Goal: Task Accomplishment & Management: Complete application form

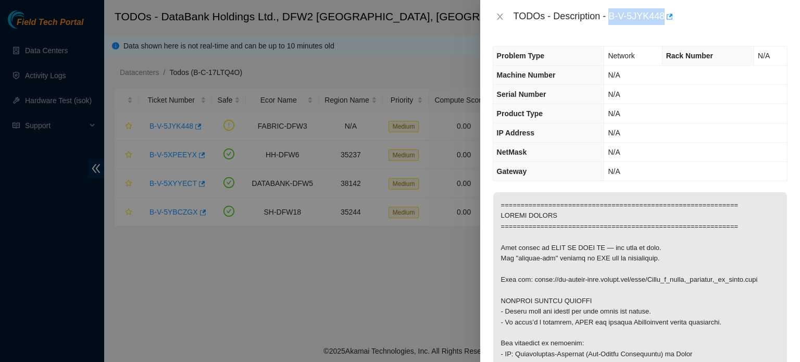
drag, startPoint x: 612, startPoint y: 14, endPoint x: 662, endPoint y: 22, distance: 51.2
click at [662, 22] on div "TODOs - Description - B-V-5JYK448" at bounding box center [650, 16] width 274 height 17
copy div "B-V-5JYK448"
click at [502, 14] on icon "close" at bounding box center [500, 17] width 6 height 6
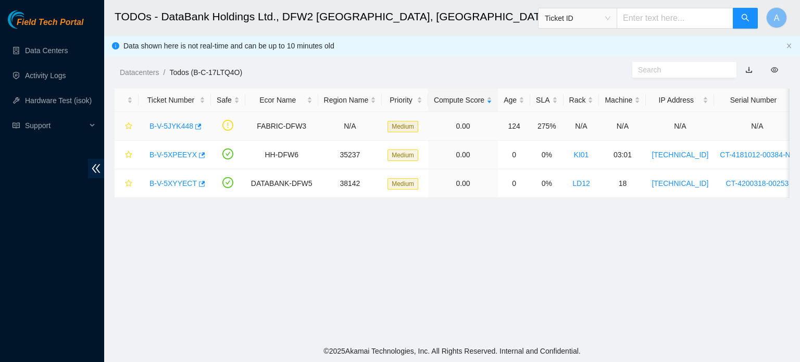
click at [185, 127] on link "B-V-5JYK448" at bounding box center [171, 126] width 44 height 8
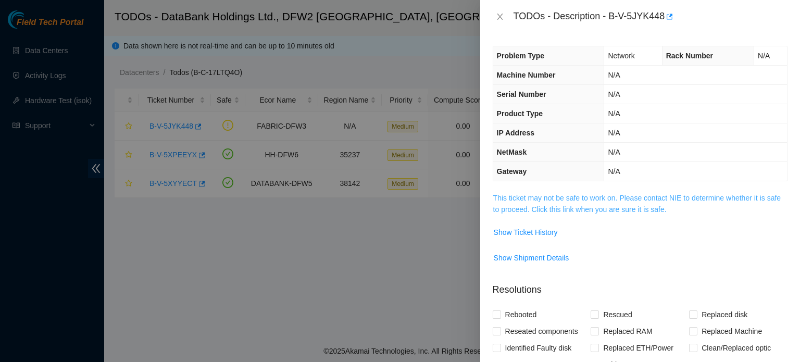
click at [622, 213] on link "This ticket may not be safe to work on. Please contact NIE to determine whether…" at bounding box center [636, 204] width 287 height 20
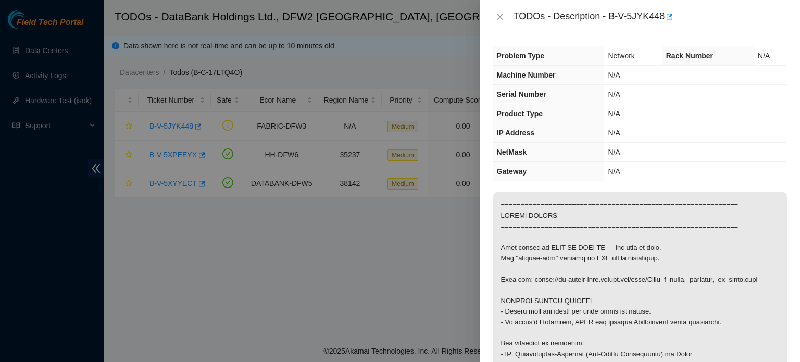
click at [545, 74] on span "Machine Number" at bounding box center [526, 75] width 59 height 8
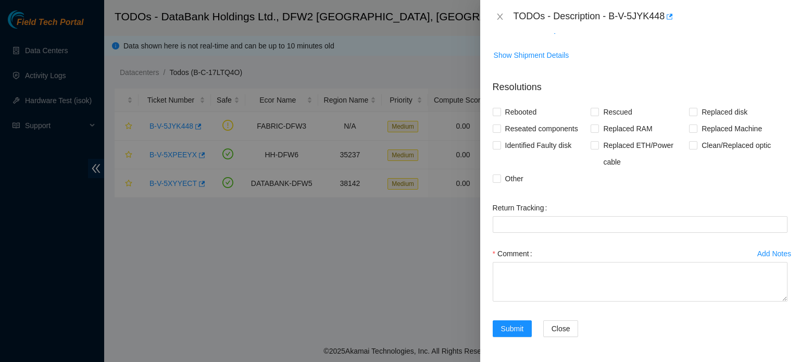
scroll to position [1339, 0]
click at [525, 130] on span "Reseated components" at bounding box center [541, 128] width 81 height 17
click at [500, 130] on input "Reseated components" at bounding box center [496, 127] width 7 height 7
checkbox input "true"
click at [706, 152] on span "Clean/Replaced optic" at bounding box center [736, 145] width 78 height 17
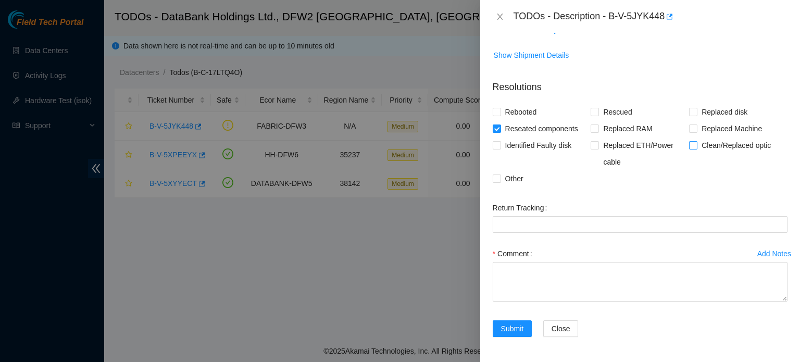
click at [696, 148] on input "Clean/Replaced optic" at bounding box center [692, 144] width 7 height 7
checkbox input "true"
click at [509, 178] on span "Other" at bounding box center [514, 178] width 27 height 17
click at [500, 178] on input "Other" at bounding box center [496, 177] width 7 height 7
checkbox input "true"
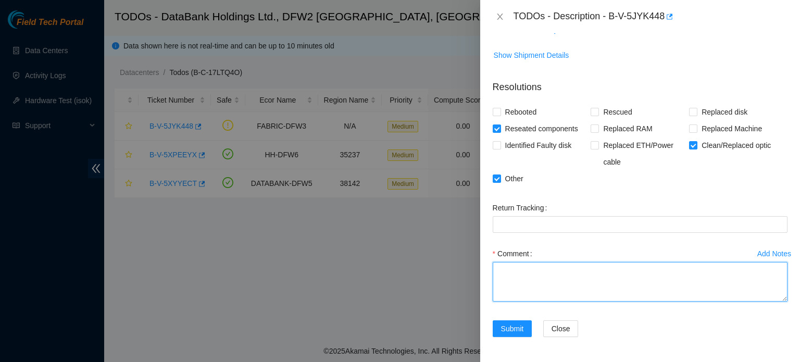
click at [535, 279] on textarea "Comment" at bounding box center [640, 282] width 295 height 40
click at [569, 270] on textarea "Took out both optics. Cleaned and scoped both fiber and optic." at bounding box center [640, 282] width 295 height 40
click at [638, 284] on textarea "Took out both optics. Cleaned and scoped both fiber and optic." at bounding box center [640, 282] width 295 height 40
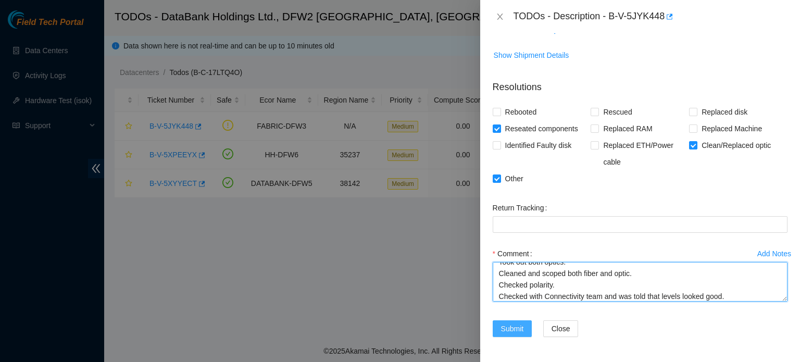
type textarea "Took out both optics. Cleaned and scoped both fiber and optic. Checked polarity…"
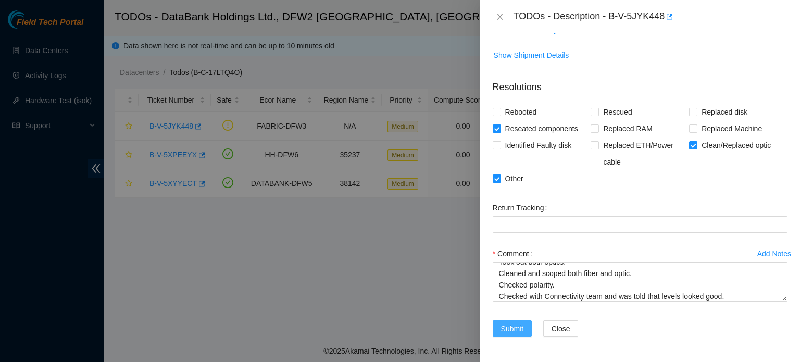
click at [526, 325] on button "Submit" at bounding box center [513, 328] width 40 height 17
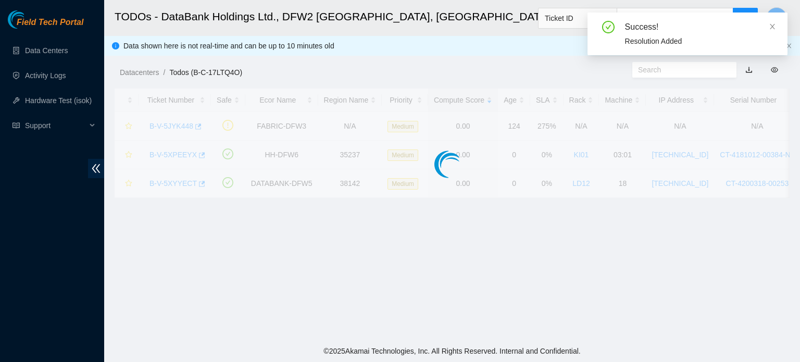
scroll to position [235, 0]
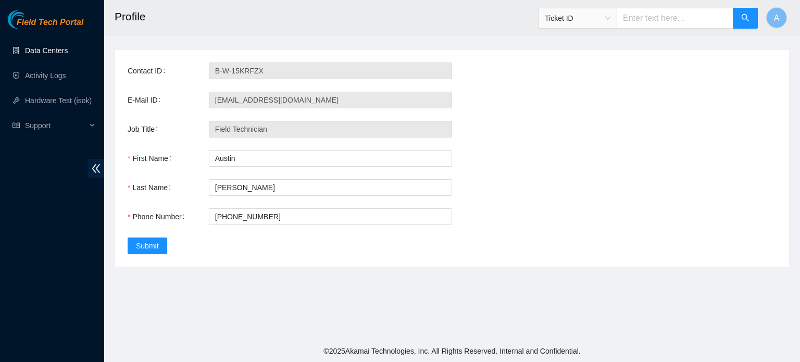
click at [52, 53] on link "Data Centers" at bounding box center [46, 50] width 43 height 8
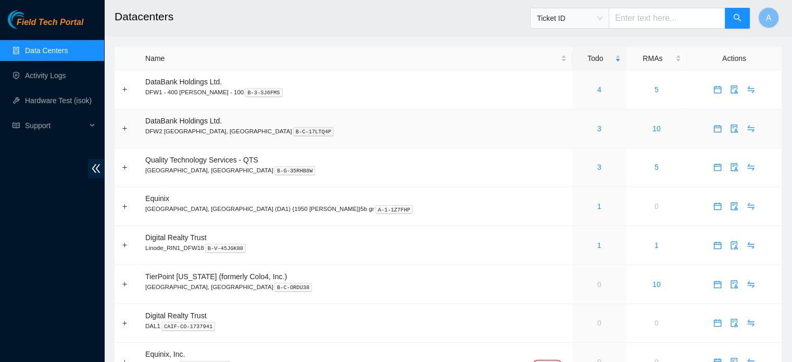
click at [578, 132] on div "3" at bounding box center [599, 128] width 43 height 11
